Goal: Browse casually

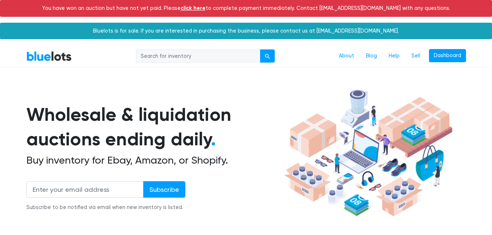
click at [206, 6] on link "click here" at bounding box center [193, 8] width 25 height 7
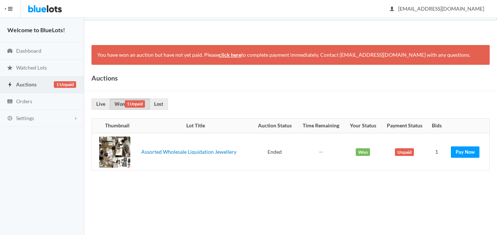
click at [49, 10] on img at bounding box center [45, 9] width 34 height 18
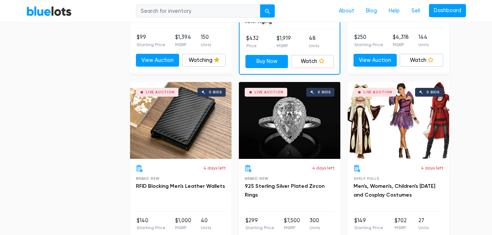
scroll to position [943, 0]
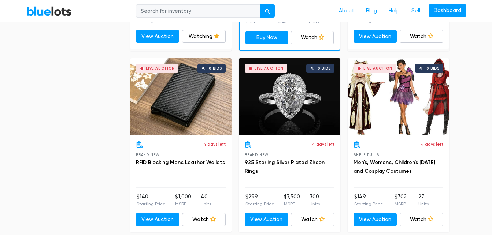
click at [322, 100] on div "Live Auction 0 bids" at bounding box center [289, 96] width 101 height 77
